Goal: Transaction & Acquisition: Purchase product/service

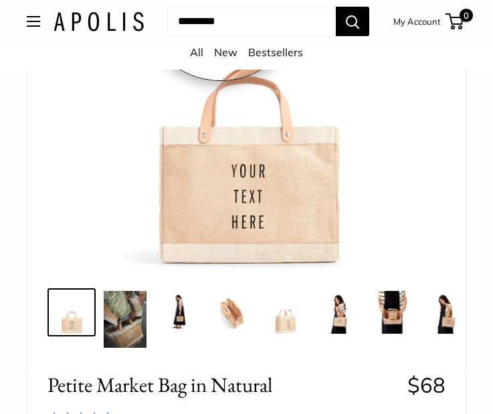
scroll to position [267, 0]
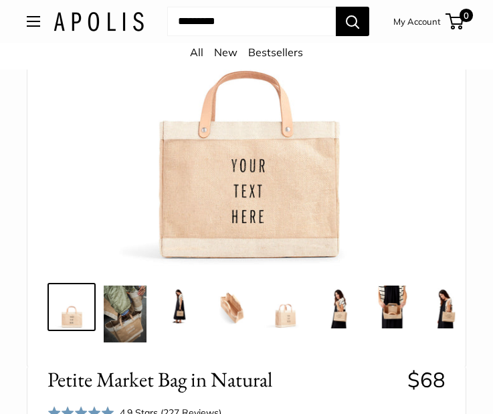
click at [178, 311] on img at bounding box center [178, 306] width 43 height 43
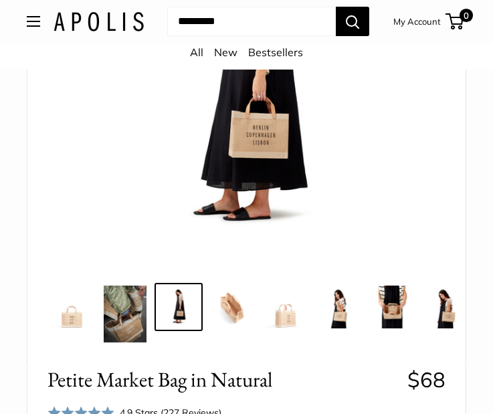
click at [238, 313] on img at bounding box center [232, 306] width 43 height 43
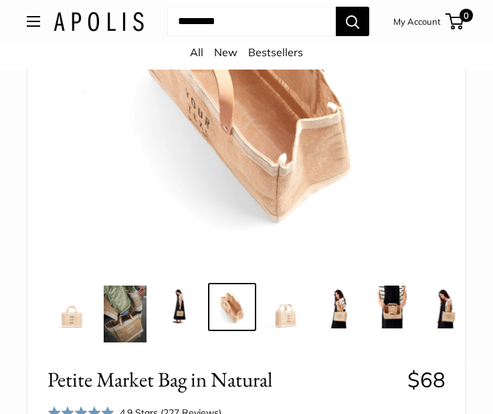
click at [284, 313] on img at bounding box center [285, 306] width 43 height 43
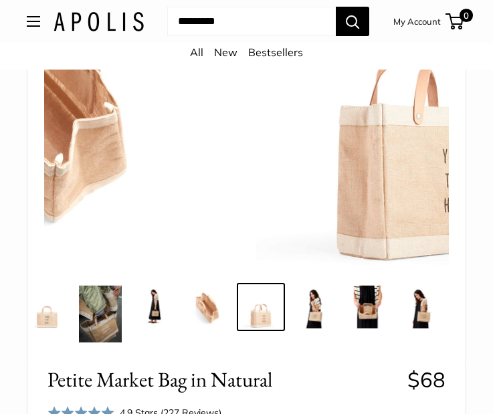
scroll to position [0, 27]
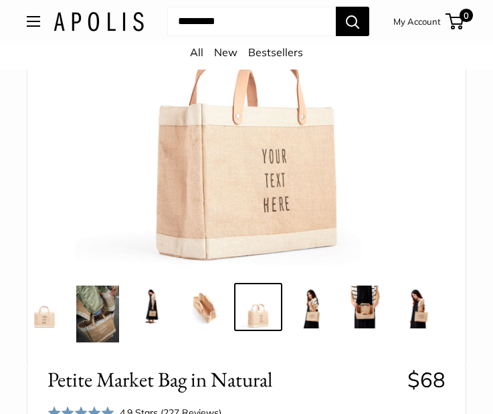
click at [340, 316] on div at bounding box center [219, 314] width 424 height 62
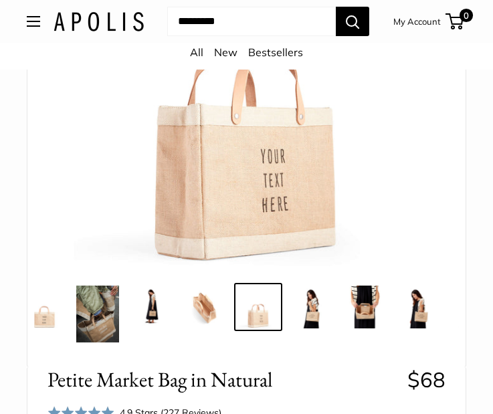
click at [305, 304] on img at bounding box center [311, 306] width 43 height 43
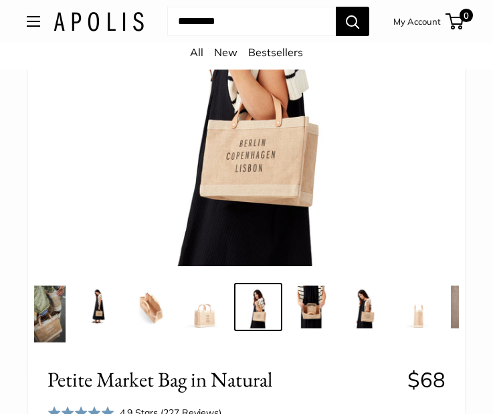
click at [356, 307] on img at bounding box center [365, 306] width 43 height 43
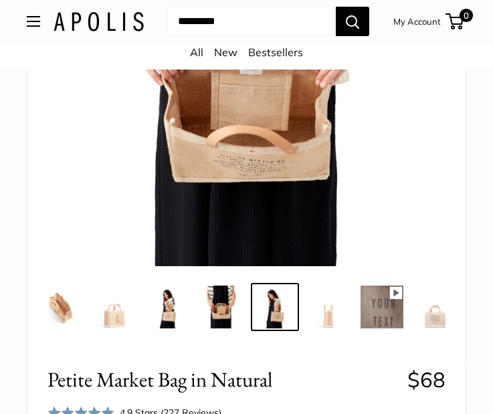
scroll to position [0, 188]
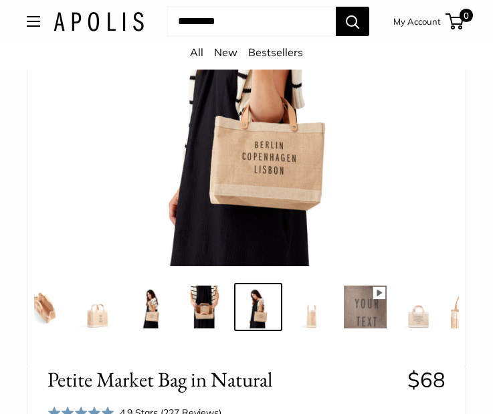
click at [400, 310] on img at bounding box center [418, 306] width 43 height 43
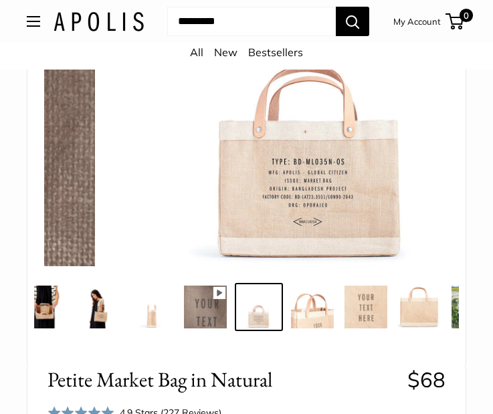
scroll to position [0, 348]
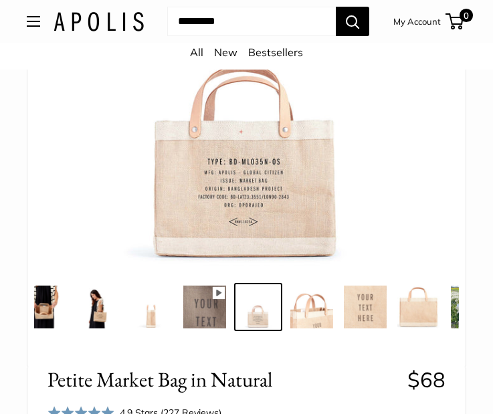
click at [454, 308] on img at bounding box center [471, 306] width 43 height 43
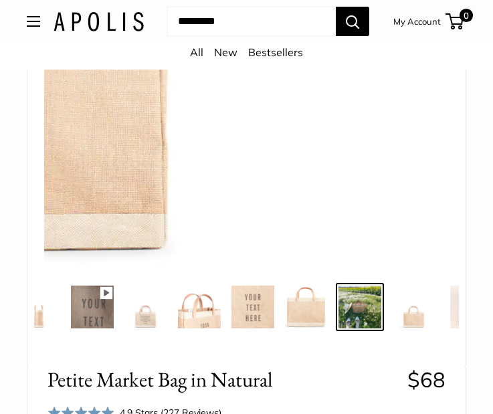
scroll to position [0, 559]
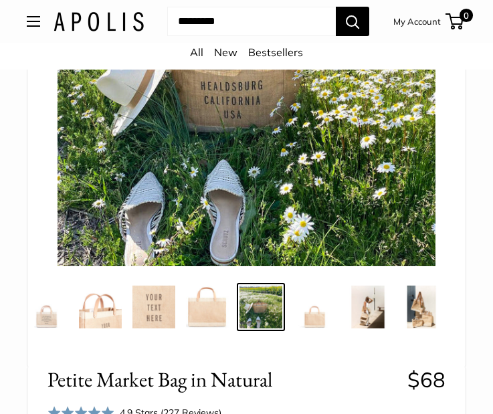
click at [409, 305] on img at bounding box center [421, 306] width 43 height 43
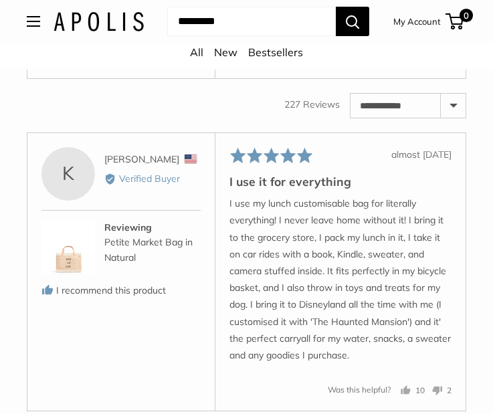
scroll to position [2968, 0]
